Goal: Book appointment/travel/reservation

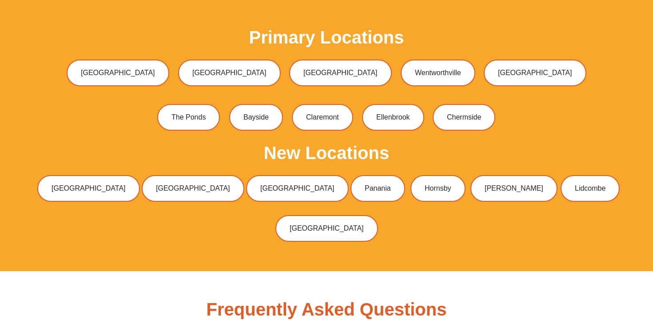
scroll to position [2698, 0]
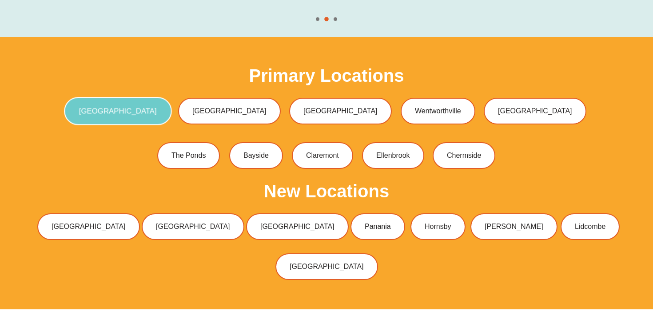
click at [162, 103] on link "[GEOGRAPHIC_DATA]" at bounding box center [117, 111] width 107 height 28
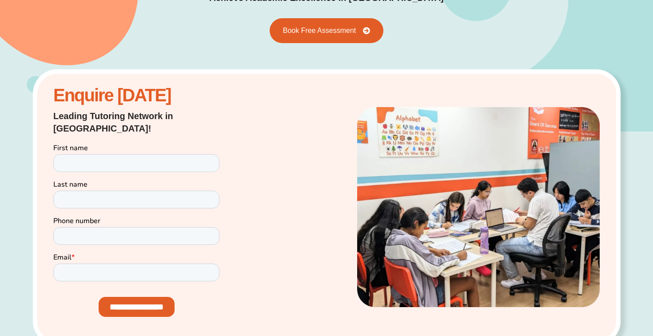
scroll to position [124, 0]
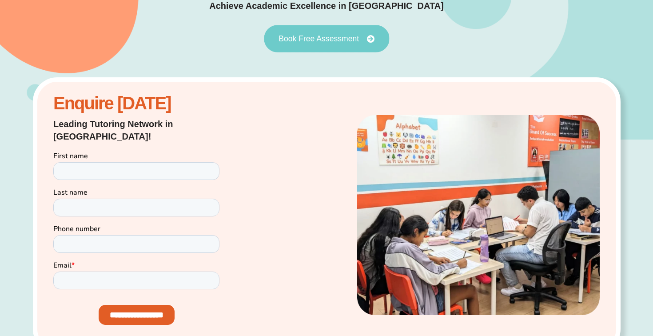
click at [308, 41] on span "Book Free Assessment" at bounding box center [318, 39] width 80 height 8
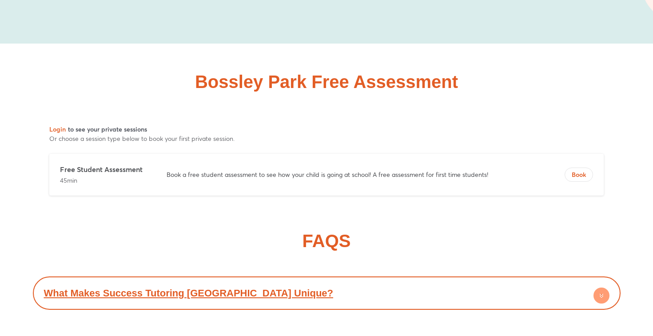
scroll to position [4149, 0]
click at [582, 170] on span "Book" at bounding box center [579, 174] width 28 height 9
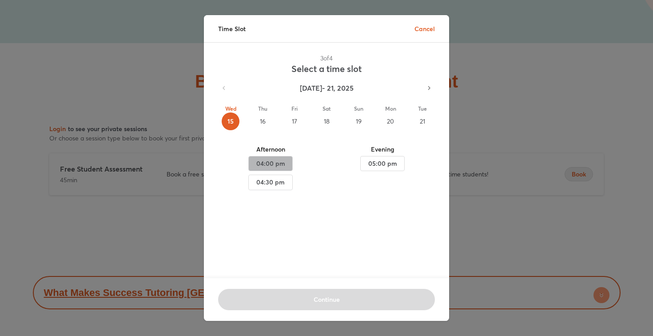
click at [272, 162] on span "04:00 pm" at bounding box center [270, 163] width 29 height 11
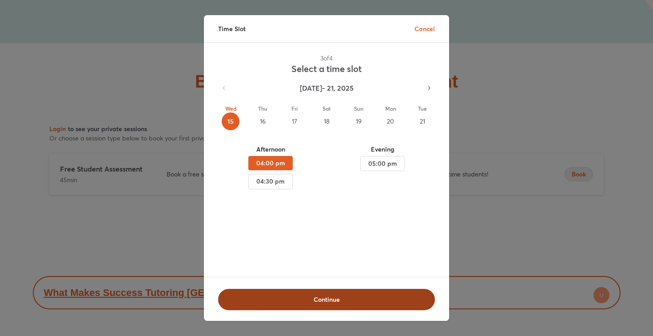
click at [263, 301] on span "Continue" at bounding box center [327, 299] width 194 height 9
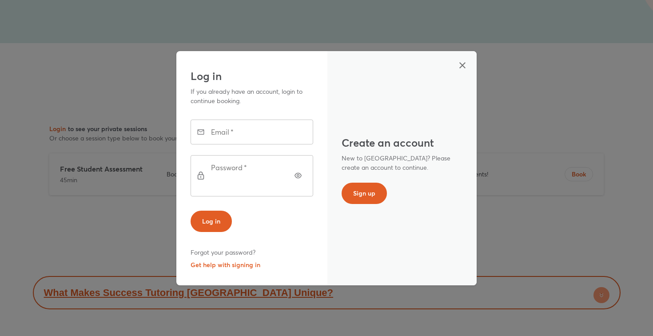
click at [474, 77] on div "Create an account New to Bossley Park? Please create an account to continue. Si…" at bounding box center [401, 168] width 149 height 234
click at [473, 76] on div "Create an account New to Bossley Park? Please create an account to continue. Si…" at bounding box center [401, 168] width 149 height 234
click at [462, 68] on icon "button" at bounding box center [462, 65] width 11 height 11
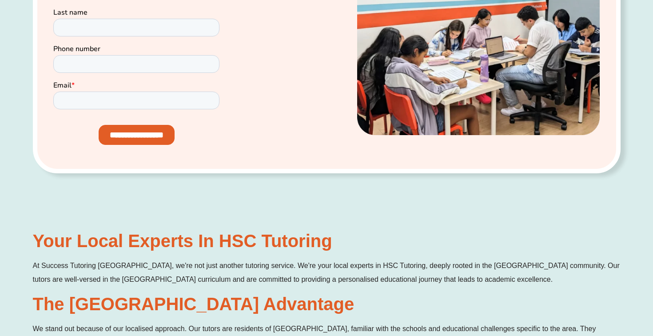
scroll to position [0, 0]
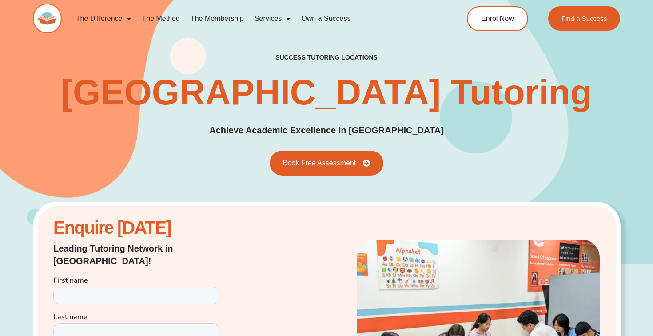
click at [313, 16] on link "Own a Success" at bounding box center [326, 18] width 60 height 20
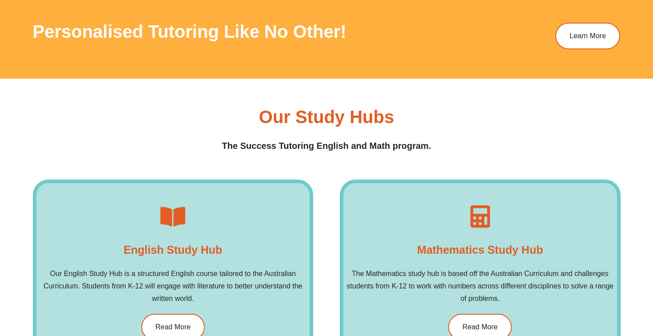
scroll to position [1276, 0]
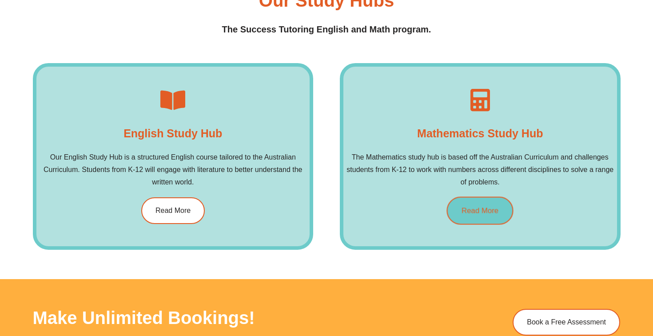
click at [466, 214] on link "Read More" at bounding box center [480, 211] width 67 height 28
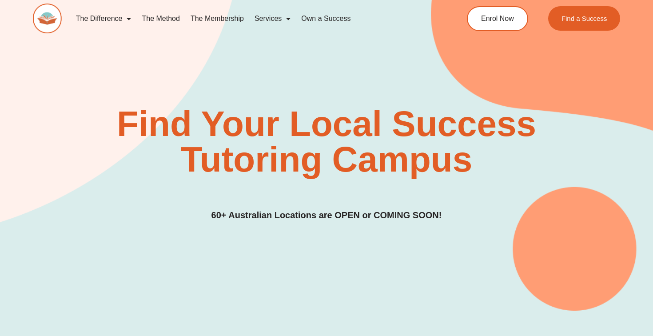
click at [323, 224] on div "Find Your Local Success Tutoring Campus 60+ Australian Locations are OPEN or CO…" at bounding box center [326, 137] width 587 height 345
click at [235, 20] on link "The Membership" at bounding box center [217, 18] width 64 height 20
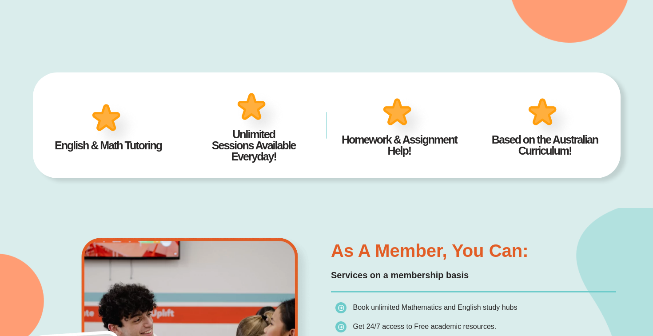
scroll to position [265, 0]
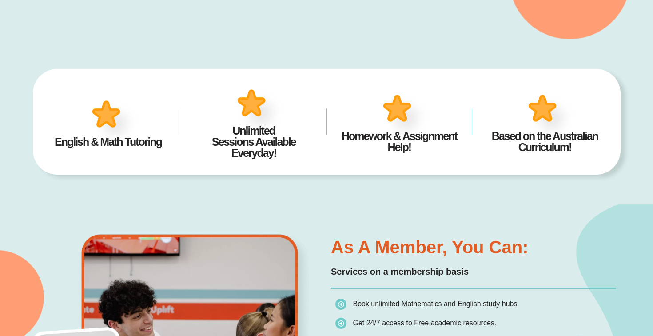
click at [224, 128] on h4 "Unlimited Sessions Available Everyday!" at bounding box center [253, 141] width 119 height 33
click at [252, 128] on h4 "Unlimited Sessions Available Everyday!" at bounding box center [253, 141] width 119 height 33
click at [109, 140] on h4 "English & Math Tutoring" at bounding box center [108, 141] width 119 height 11
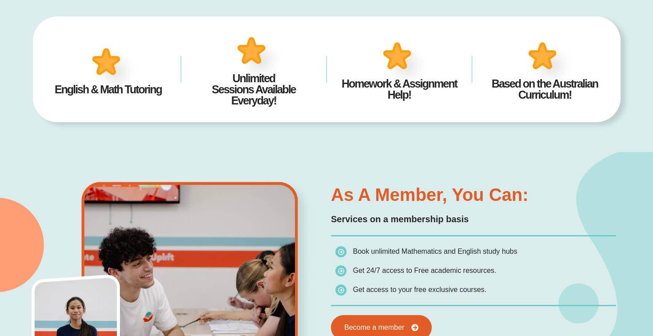
scroll to position [416, 0]
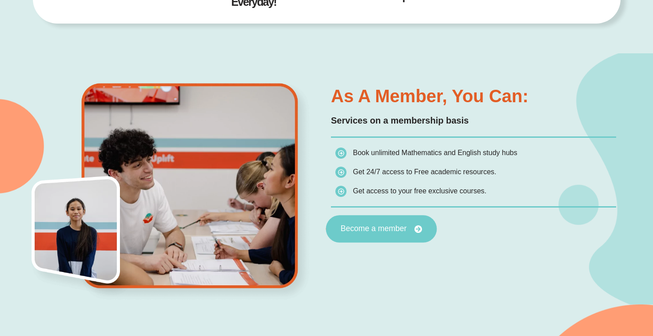
click at [381, 222] on link "Become a member" at bounding box center [381, 229] width 111 height 28
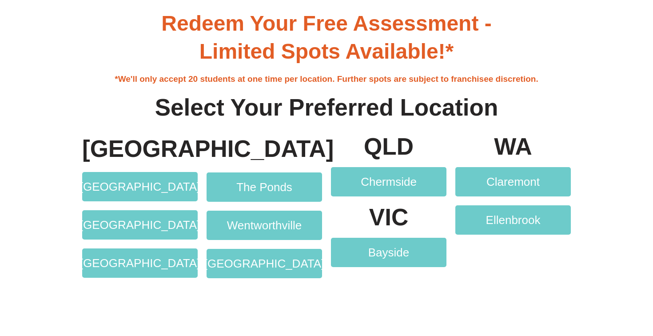
scroll to position [1680, 0]
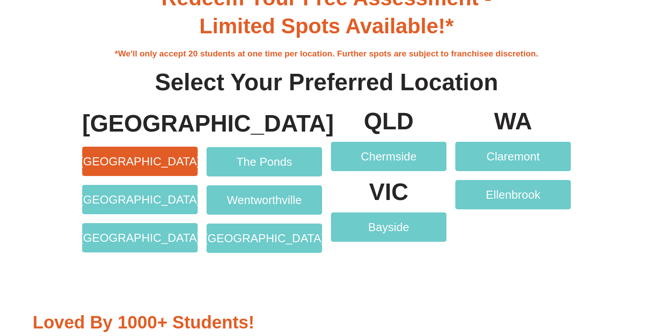
click at [149, 167] on span "[GEOGRAPHIC_DATA]" at bounding box center [140, 161] width 120 height 12
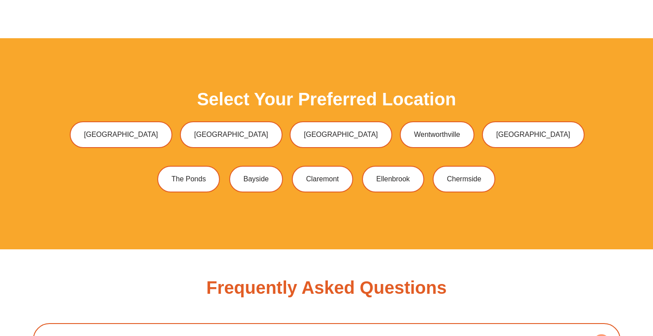
scroll to position [2432, 0]
